Goal: Information Seeking & Learning: Learn about a topic

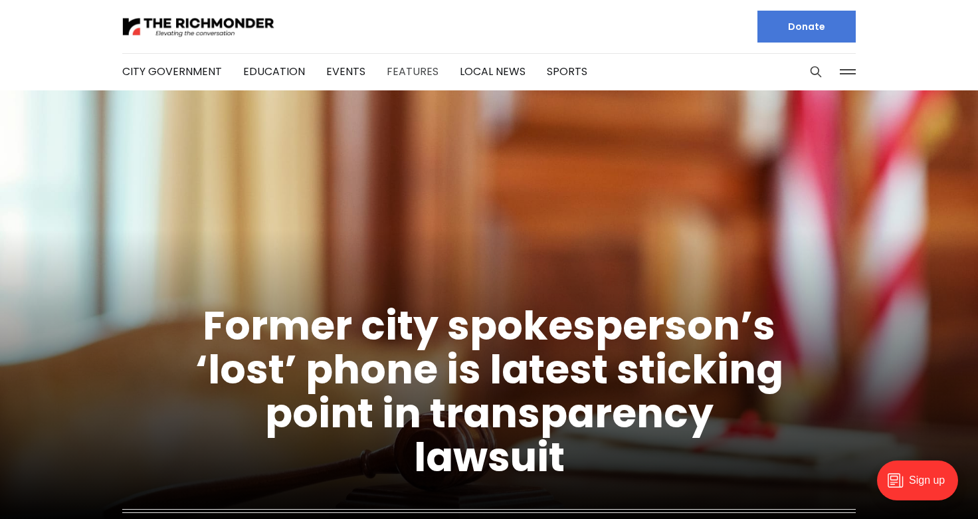
click at [417, 69] on link "Features" at bounding box center [413, 71] width 52 height 15
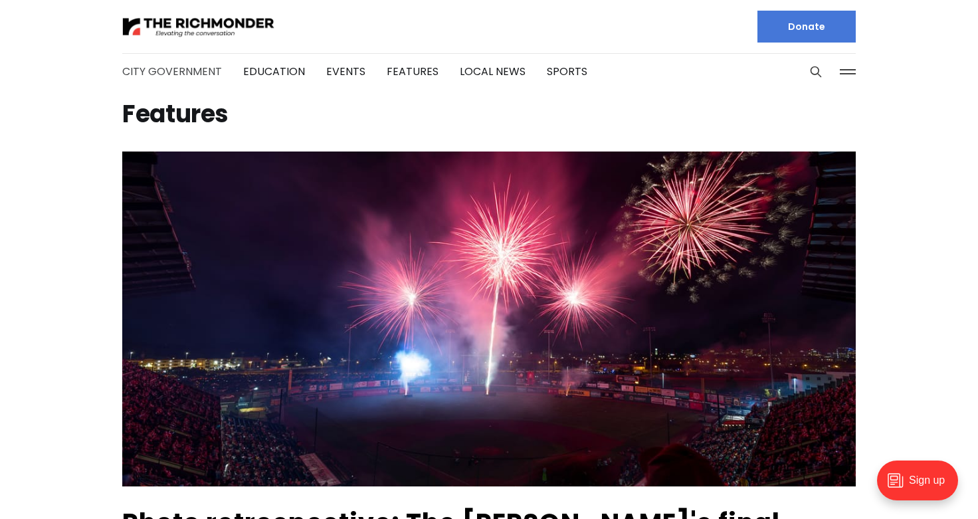
click at [191, 75] on link "City Government" at bounding box center [172, 71] width 100 height 15
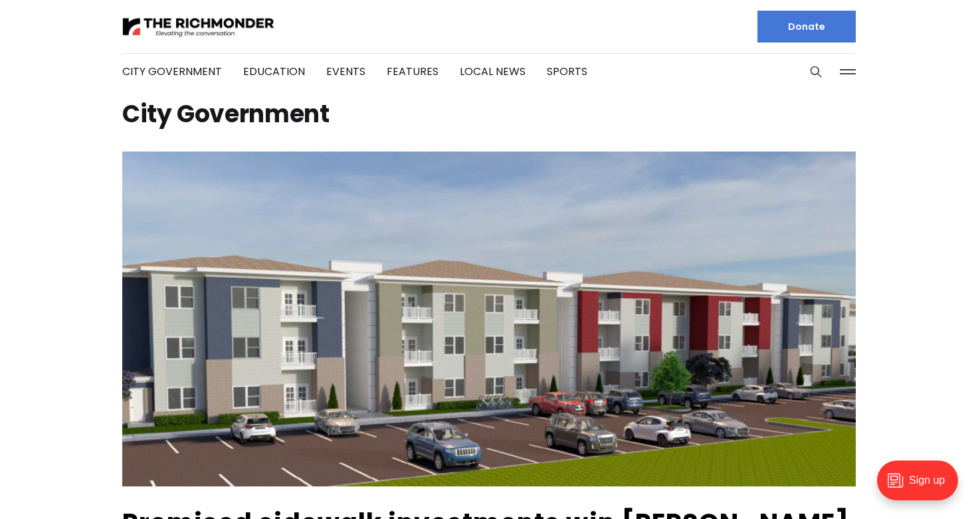
click at [460, 265] on img at bounding box center [489, 319] width 734 height 335
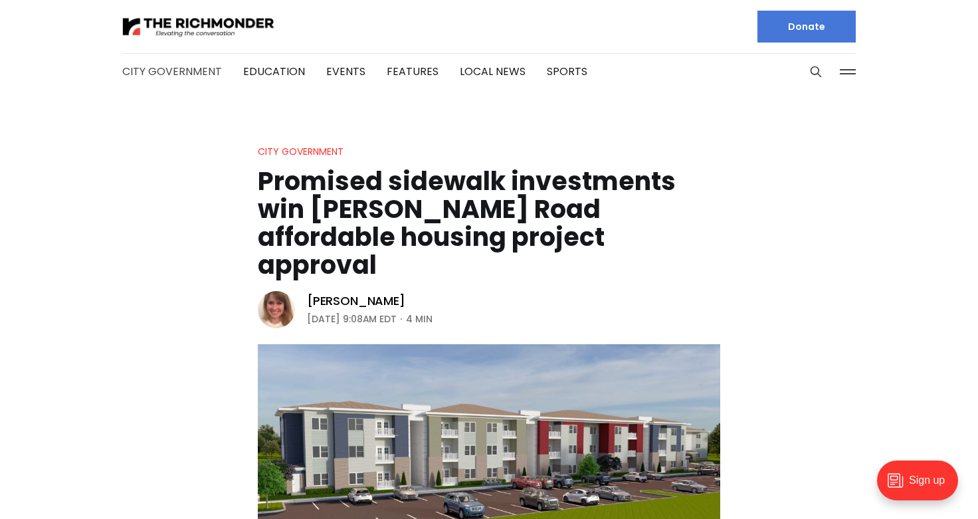
click at [161, 70] on link "City Government" at bounding box center [172, 71] width 100 height 15
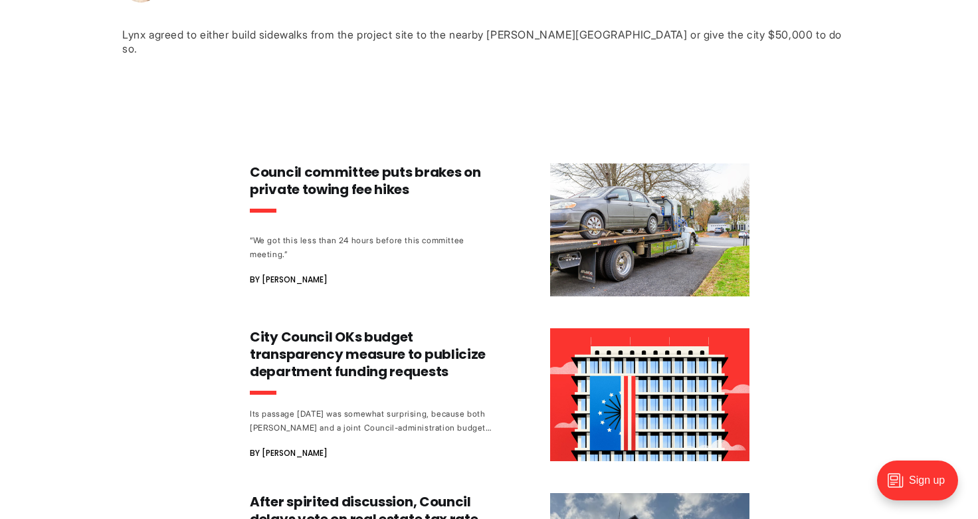
scroll to position [731, 0]
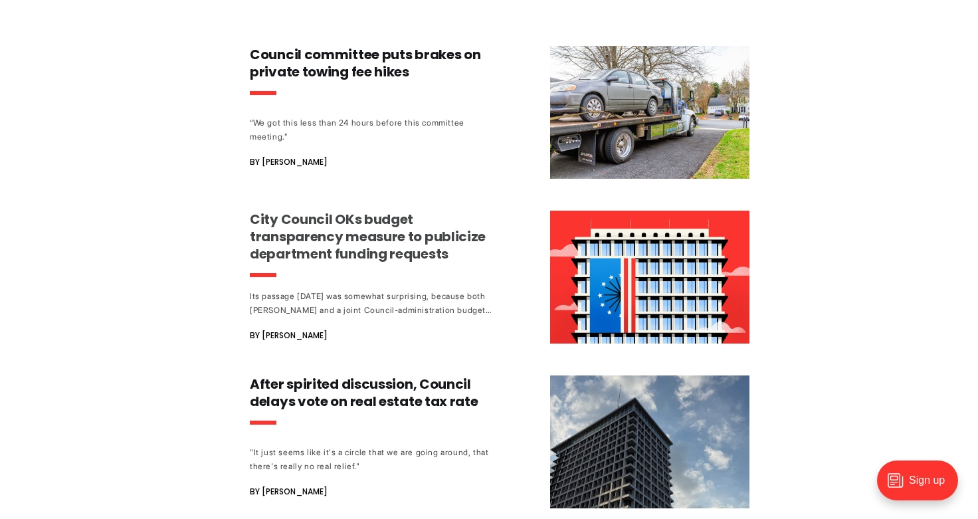
click at [366, 217] on h3 "City Council OKs budget transparency measure to publicize department funding re…" at bounding box center [373, 237] width 247 height 52
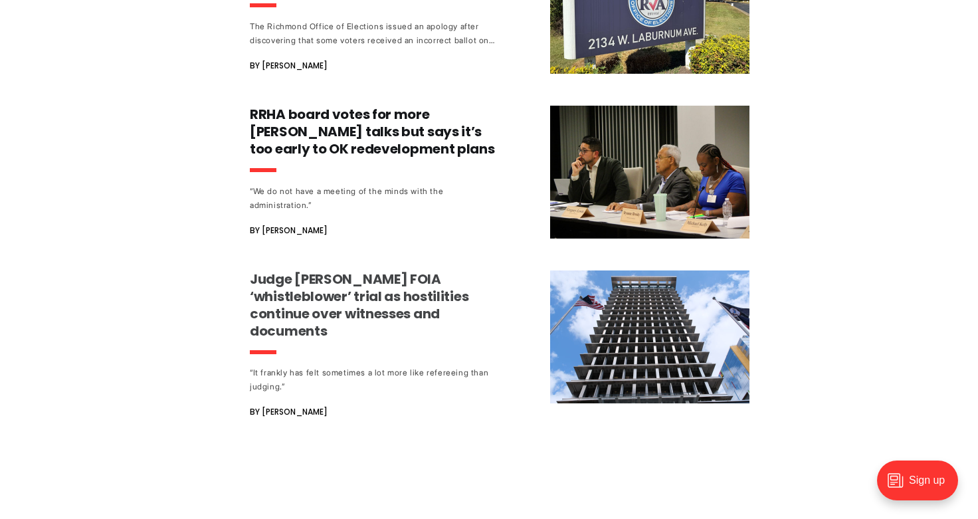
scroll to position [1329, 0]
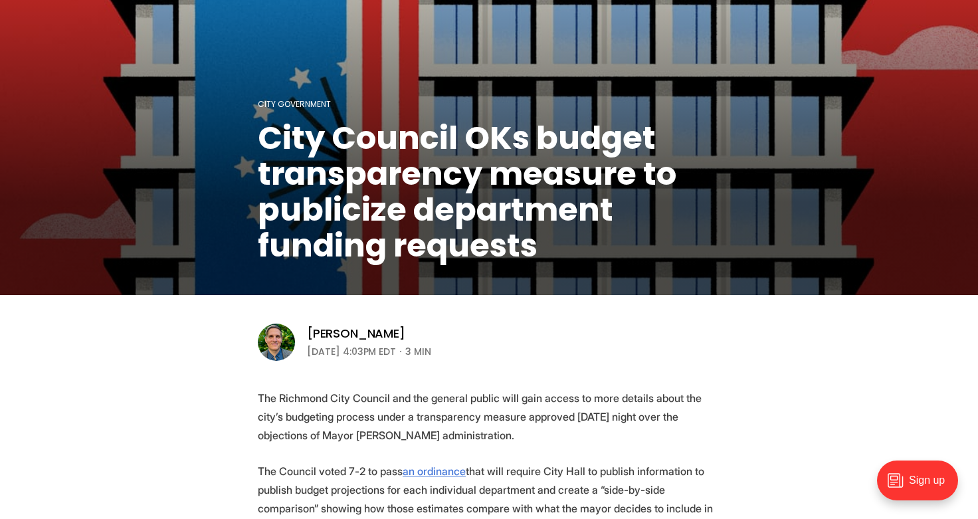
scroll to position [199, 0]
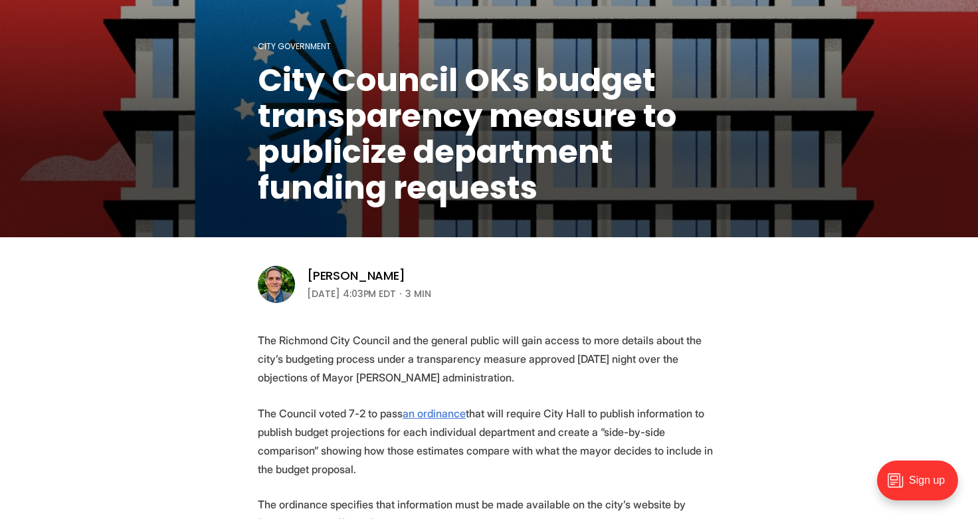
click at [281, 285] on img at bounding box center [276, 284] width 37 height 37
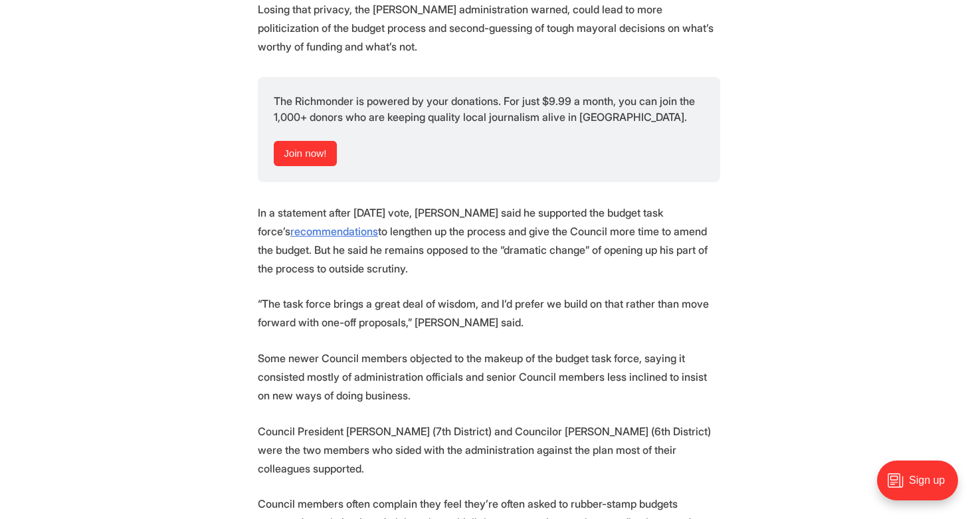
scroll to position [1130, 0]
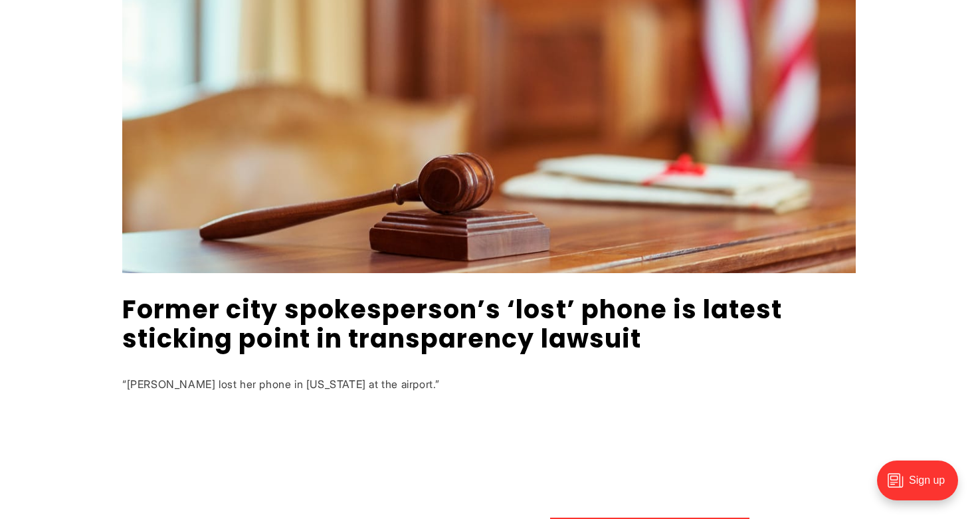
scroll to position [332, 0]
